Goal: Information Seeking & Learning: Learn about a topic

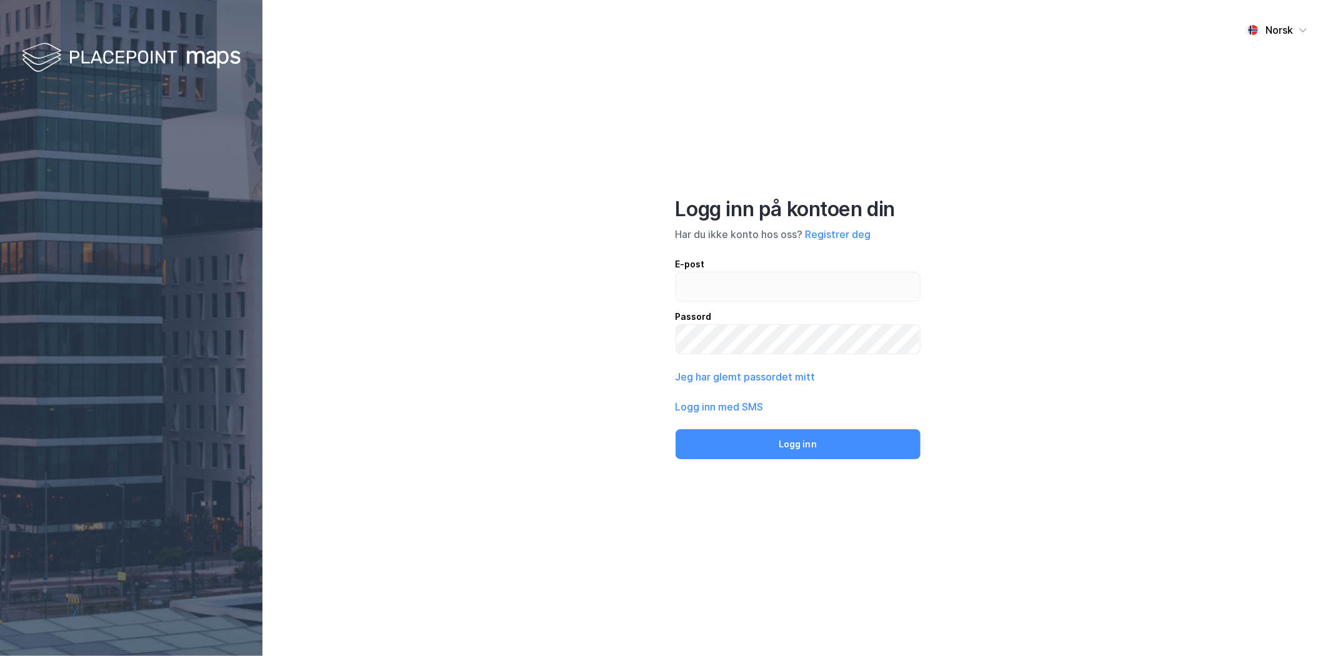
click at [738, 263] on div "E-post" at bounding box center [797, 264] width 245 height 15
click at [738, 272] on input "email" at bounding box center [798, 286] width 244 height 29
click at [739, 281] on input "email" at bounding box center [798, 286] width 244 height 29
click at [734, 283] on input "email" at bounding box center [798, 286] width 244 height 29
type input "[PERSON_NAME][EMAIL_ADDRESS][DOMAIN_NAME]"
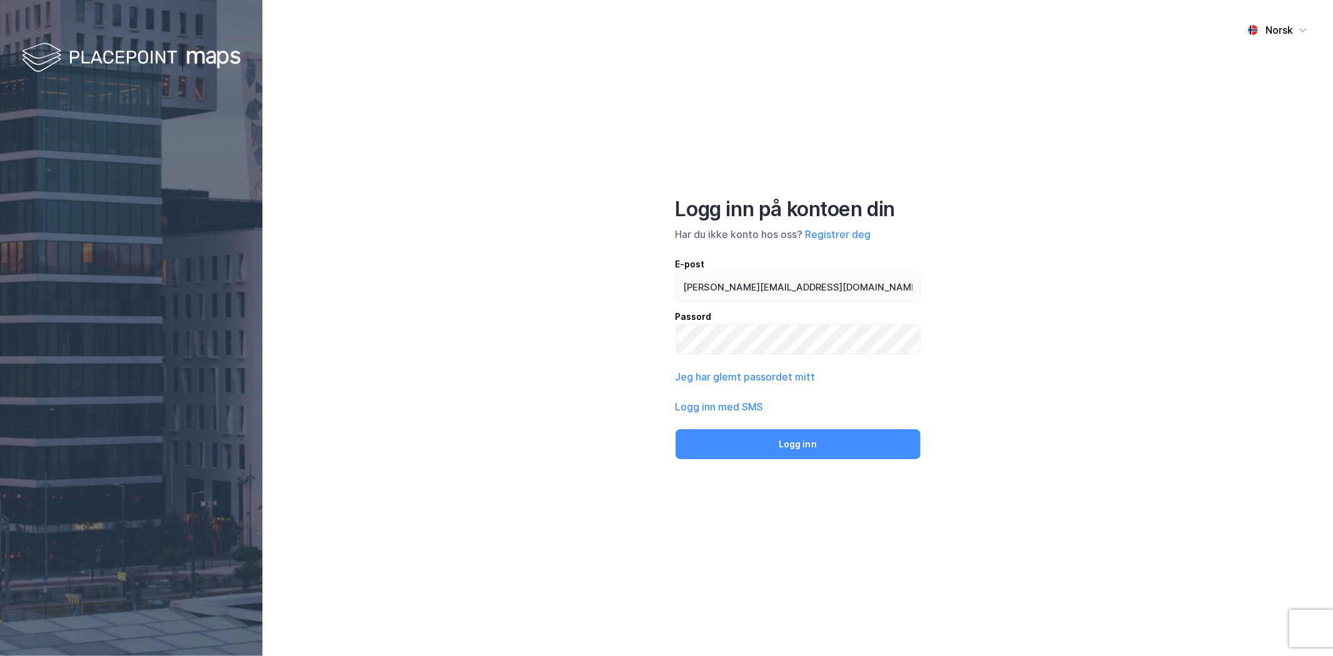
click at [775, 428] on div "Logg inn på kontoen din Har du ikke konto hos oss? Registrer deg E-post [PERSON…" at bounding box center [797, 328] width 245 height 262
click at [775, 444] on button "Logg inn" at bounding box center [797, 444] width 245 height 30
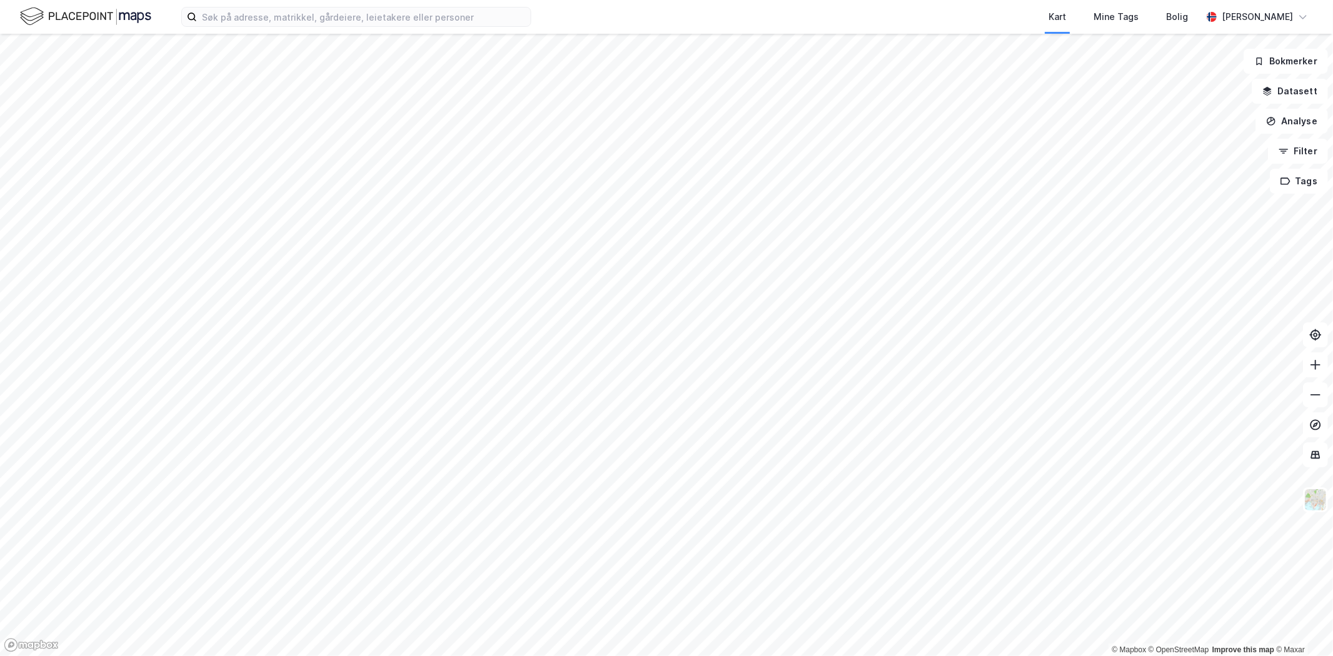
click at [282, 4] on div "Kart Mine Tags Bolig [PERSON_NAME]" at bounding box center [666, 17] width 1333 height 34
click at [332, 16] on input at bounding box center [364, 16] width 334 height 19
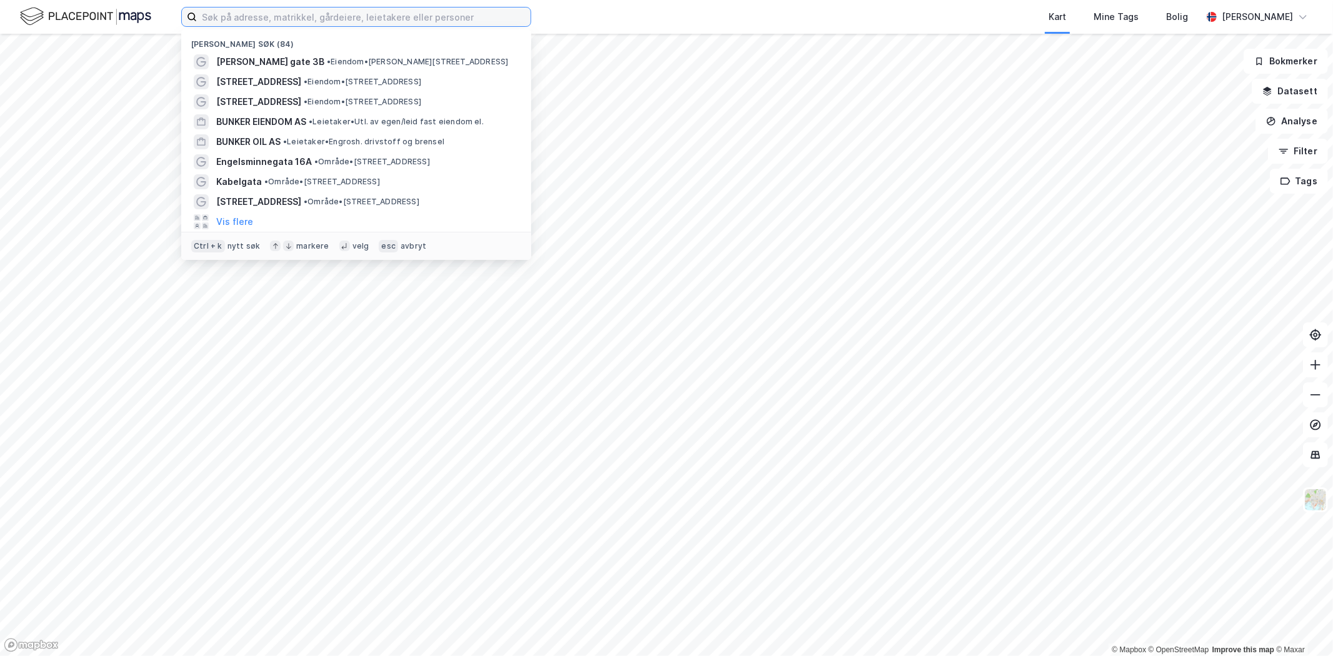
type input "a"
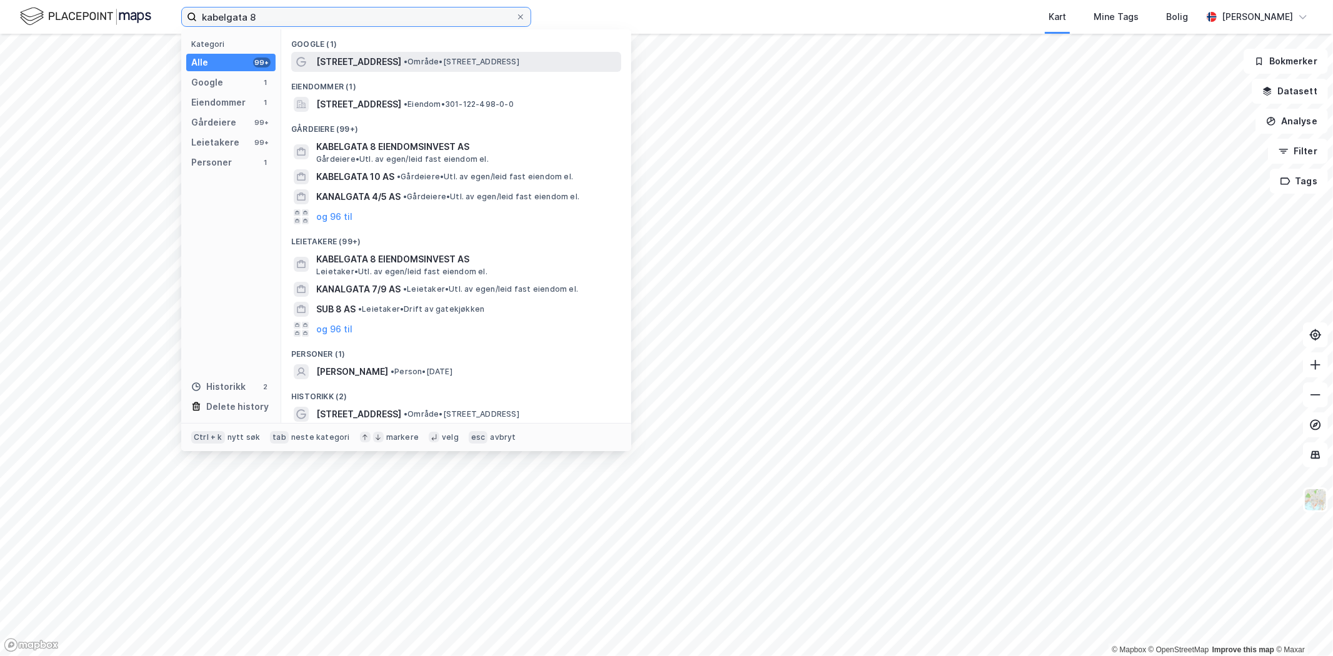
type input "kabelgata 8"
click at [404, 64] on span "• Område • [STREET_ADDRESS]" at bounding box center [462, 62] width 116 height 10
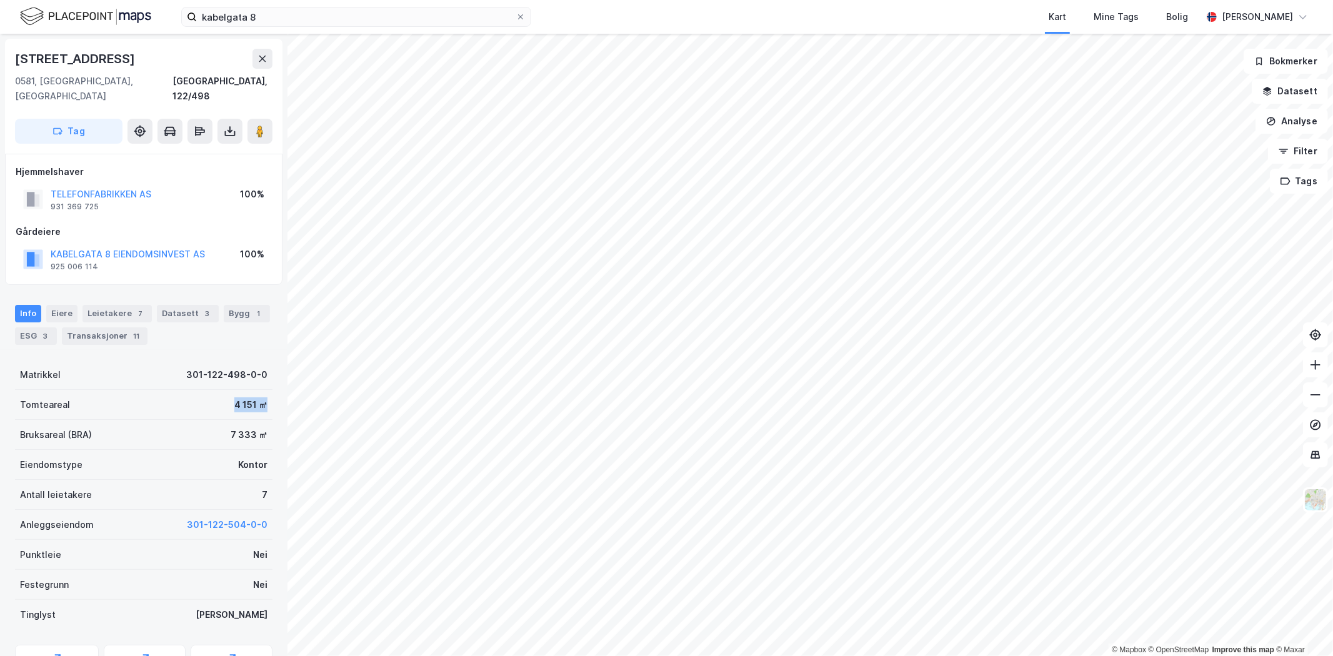
drag, startPoint x: 215, startPoint y: 389, endPoint x: 259, endPoint y: 389, distance: 43.7
click at [259, 390] on div "Tomteareal 4 151 ㎡" at bounding box center [143, 405] width 257 height 30
click at [203, 420] on div "Bruksareal (BRA) 7 333 ㎡" at bounding box center [143, 435] width 257 height 30
drag, startPoint x: 196, startPoint y: 423, endPoint x: 255, endPoint y: 425, distance: 59.4
click at [255, 425] on div "Bruksareal (BRA) 7 333 ㎡" at bounding box center [143, 435] width 257 height 30
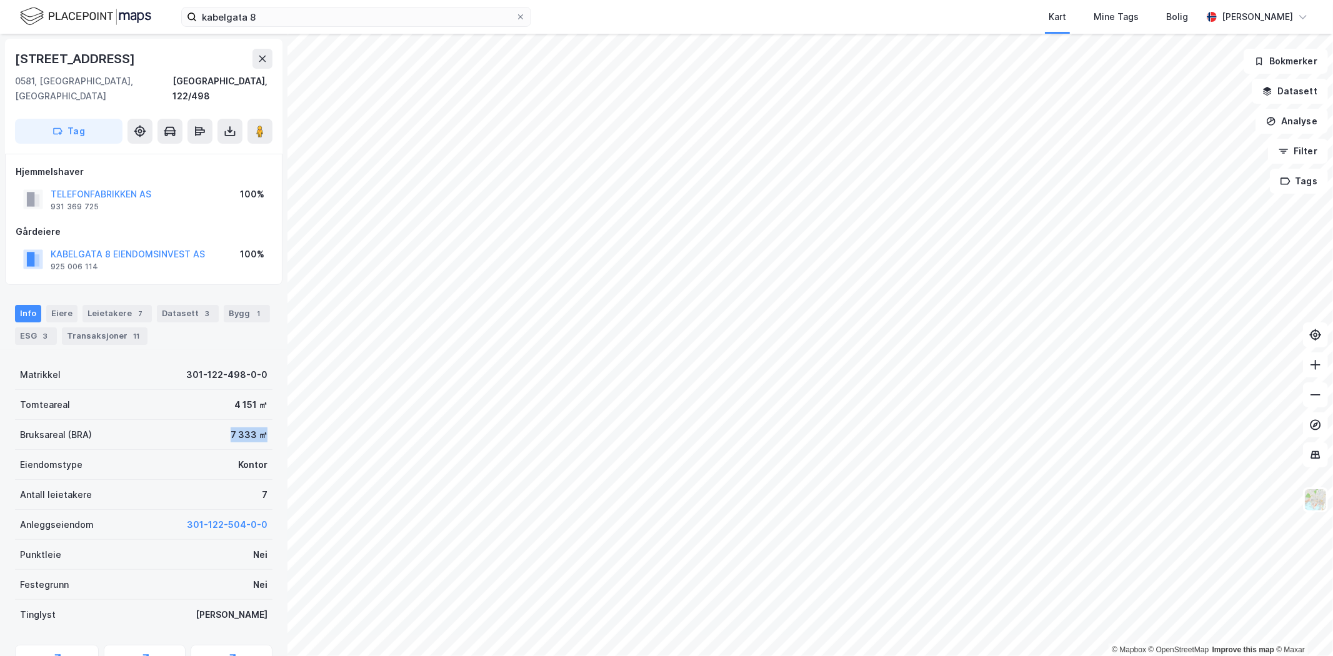
click at [208, 428] on div "Bruksareal (BRA) 7 333 ㎡" at bounding box center [143, 435] width 257 height 30
drag, startPoint x: 189, startPoint y: 419, endPoint x: 251, endPoint y: 419, distance: 61.2
click at [251, 420] on div "Bruksareal (BRA) 7 333 ㎡" at bounding box center [143, 435] width 257 height 30
click at [231, 427] on div "7 333 ㎡" at bounding box center [249, 434] width 37 height 15
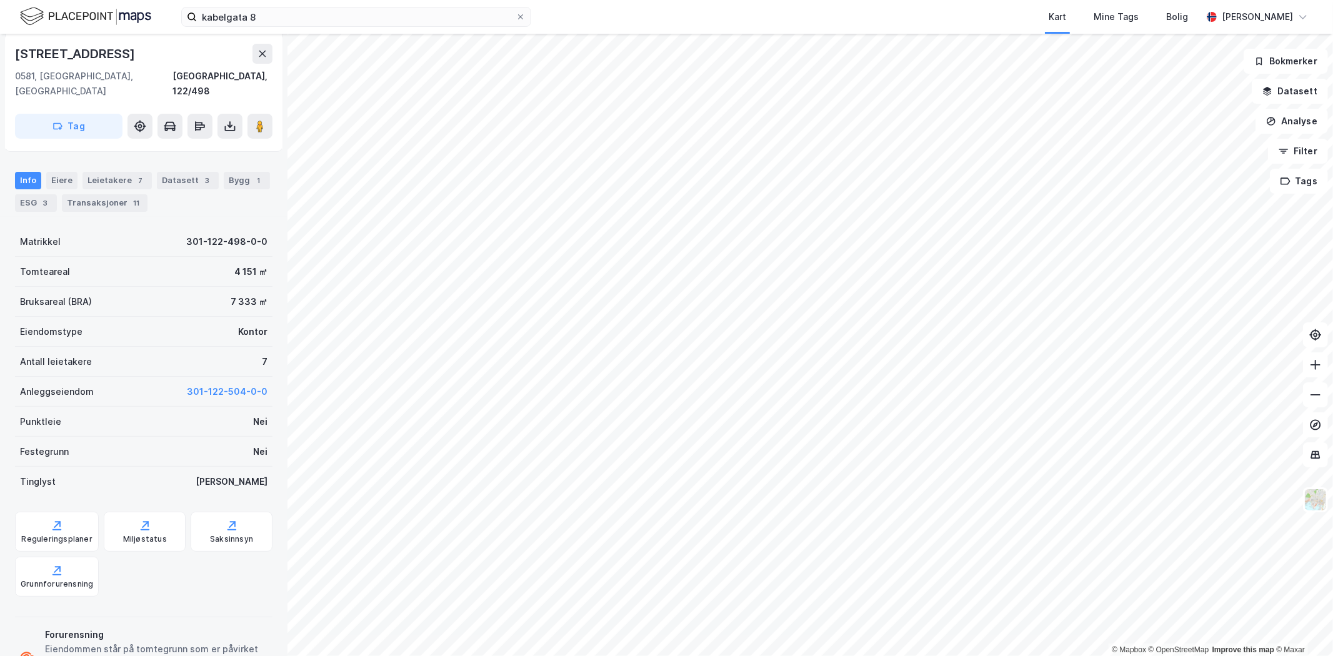
scroll to position [139, 0]
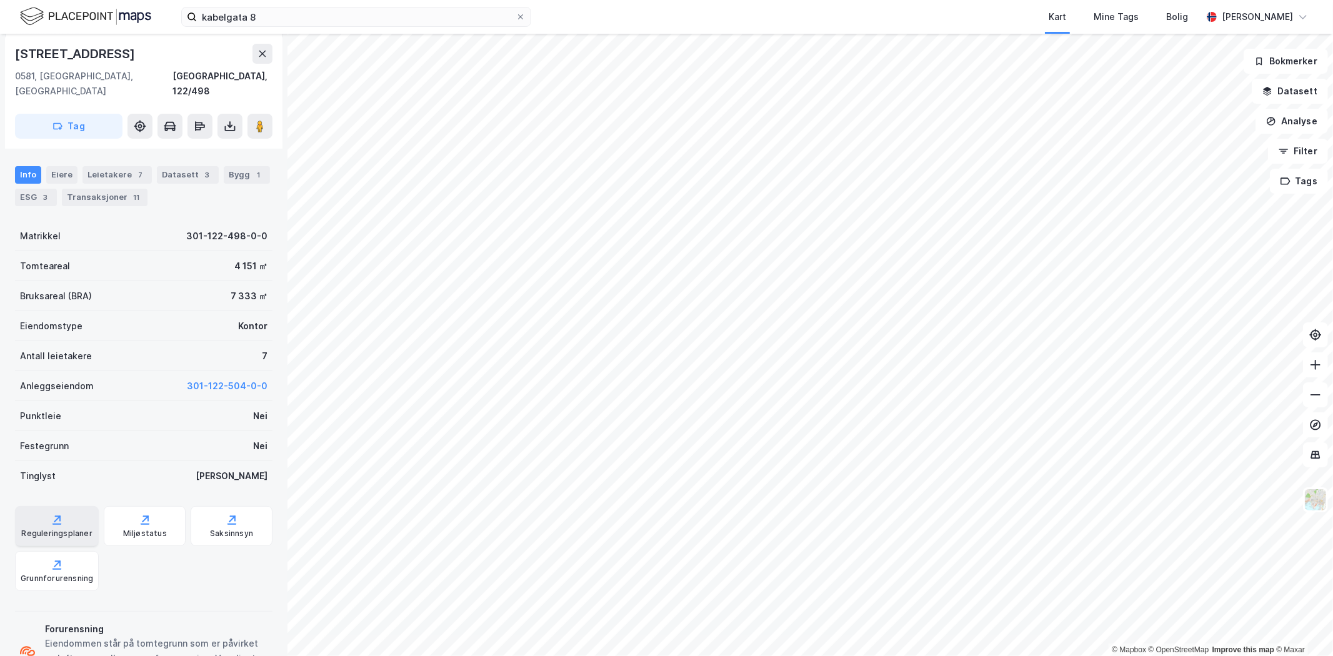
click at [51, 529] on div "Reguleringsplaner" at bounding box center [57, 534] width 71 height 10
click at [148, 529] on div "Miljøstatus" at bounding box center [145, 534] width 44 height 10
click at [37, 574] on div "Grunnforurensning" at bounding box center [57, 579] width 72 height 10
click at [226, 525] on div "Saksinnsyn" at bounding box center [232, 526] width 82 height 40
click at [1313, 502] on img at bounding box center [1315, 500] width 24 height 24
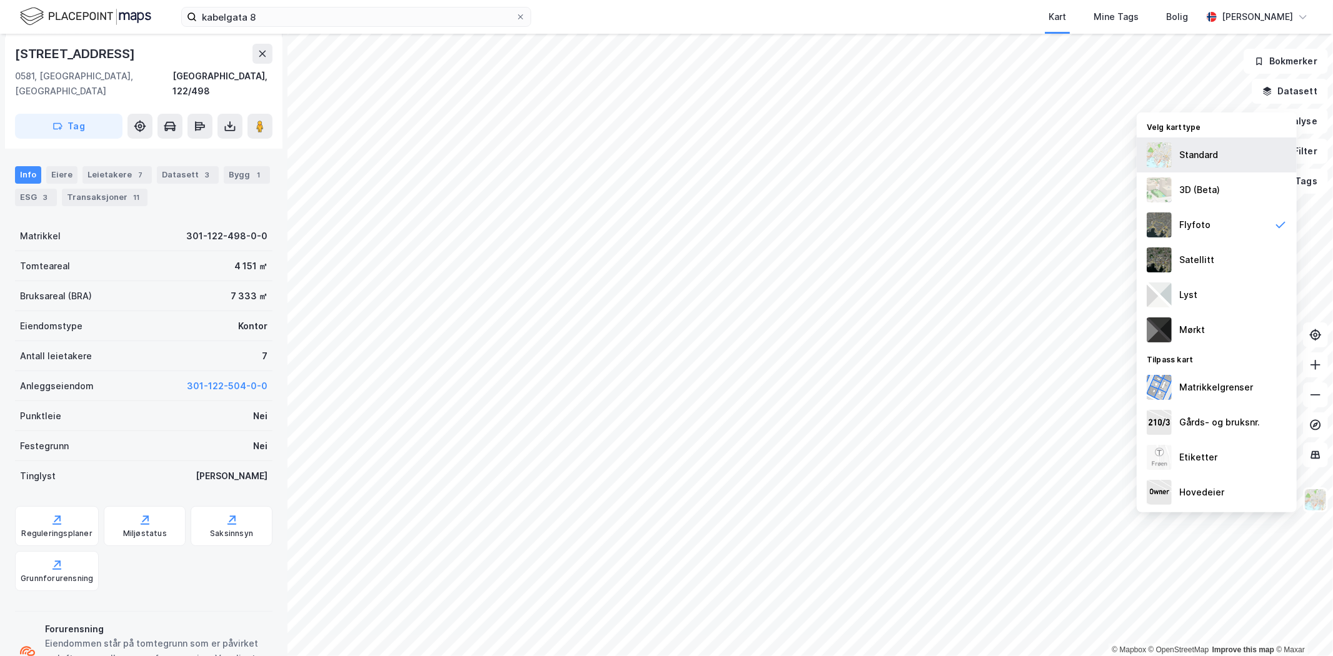
click at [1211, 152] on div "Standard" at bounding box center [1198, 154] width 39 height 15
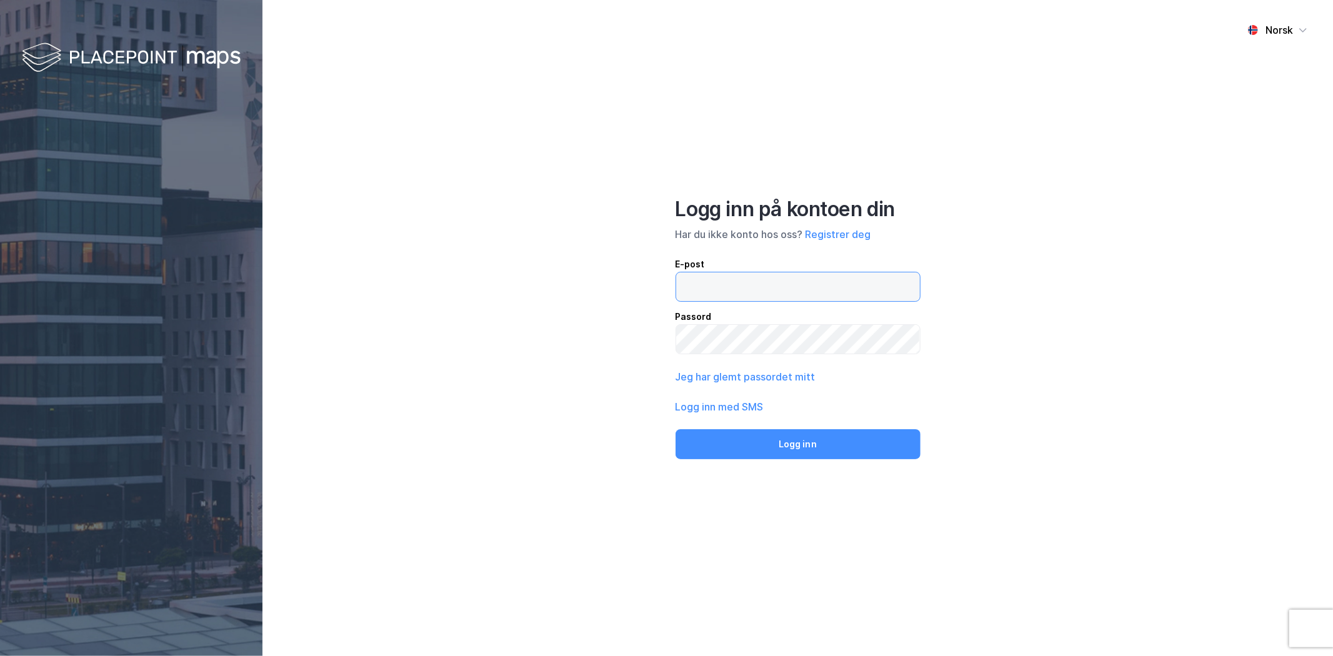
click at [800, 290] on input "email" at bounding box center [798, 286] width 244 height 29
type input "[PERSON_NAME][EMAIL_ADDRESS][DOMAIN_NAME]"
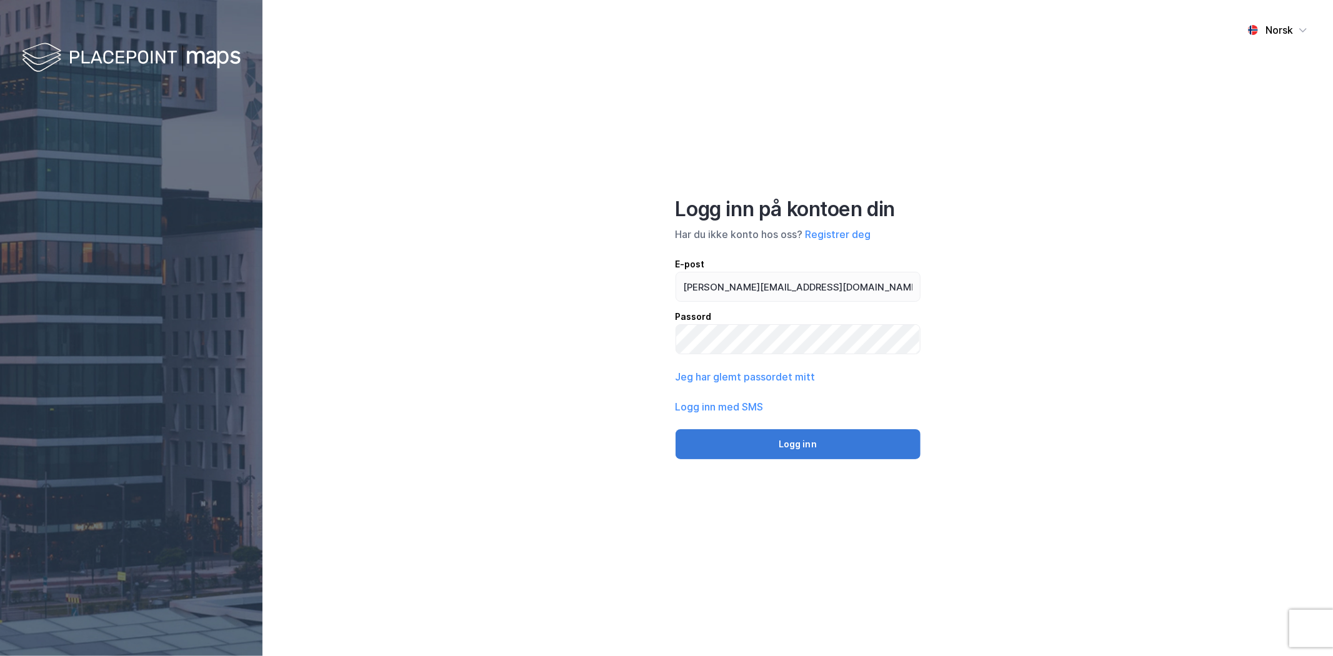
click at [813, 436] on button "Logg inn" at bounding box center [797, 444] width 245 height 30
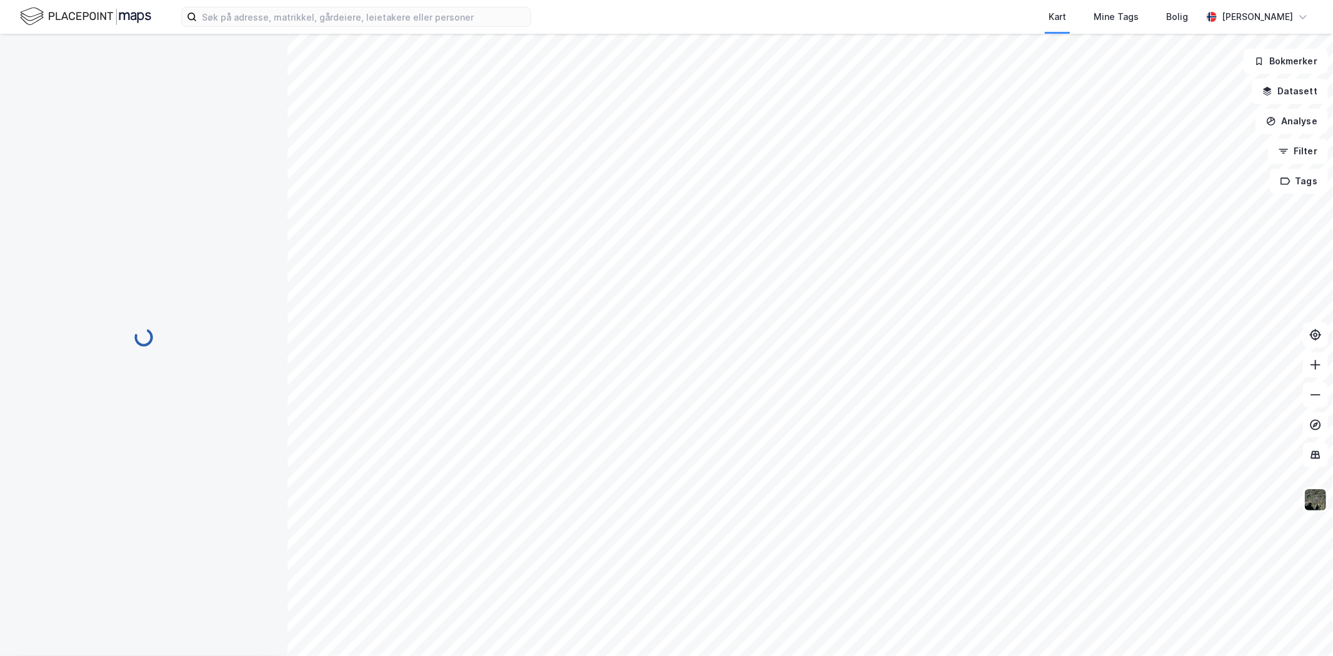
scroll to position [139, 0]
